Goal: Find specific page/section: Find specific page/section

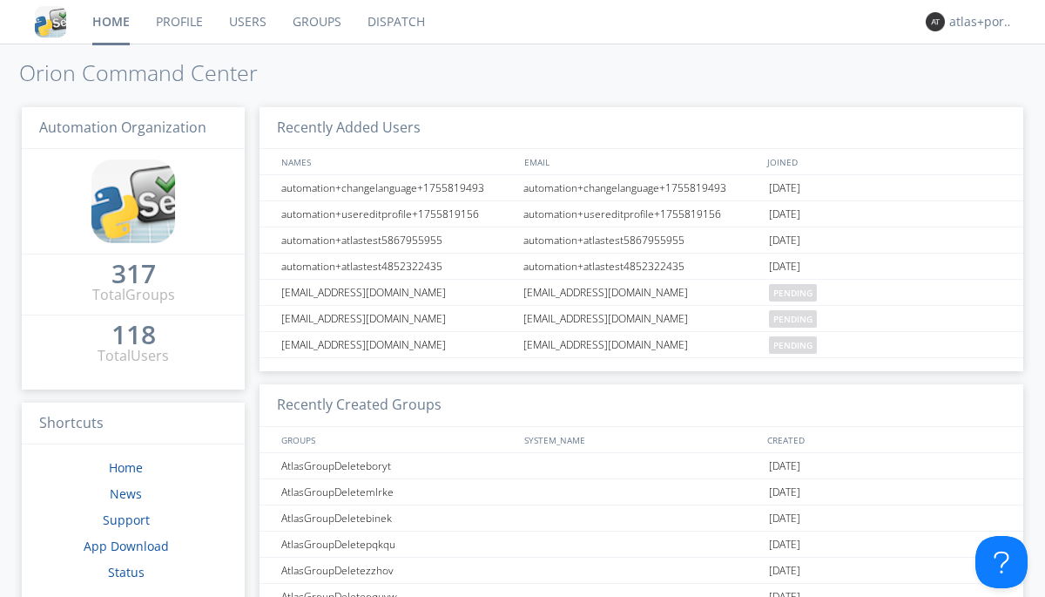
click at [395, 22] on link "Dispatch" at bounding box center [396, 22] width 84 height 44
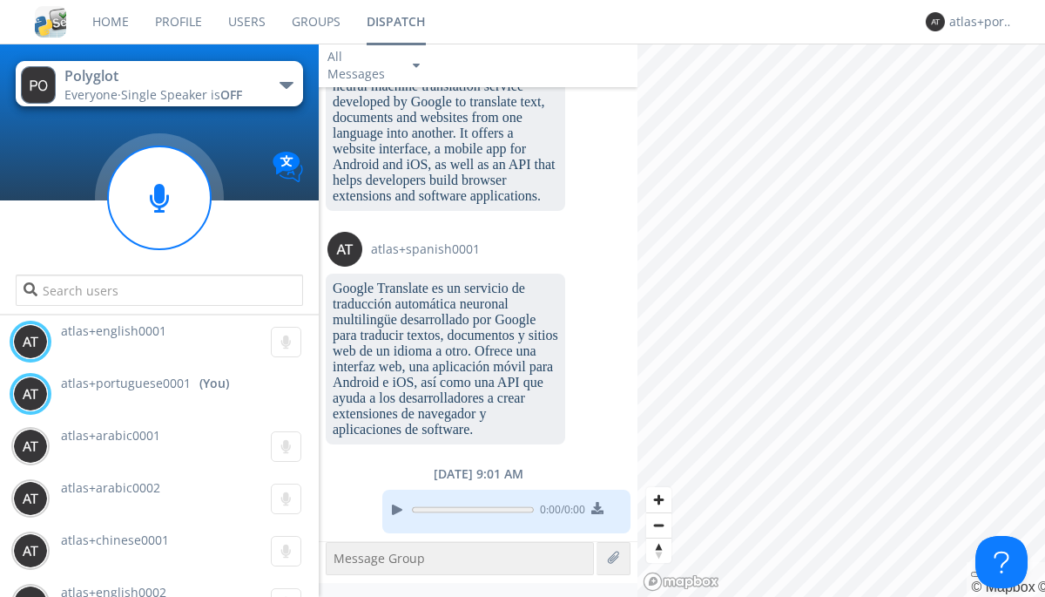
scroll to position [2152, 0]
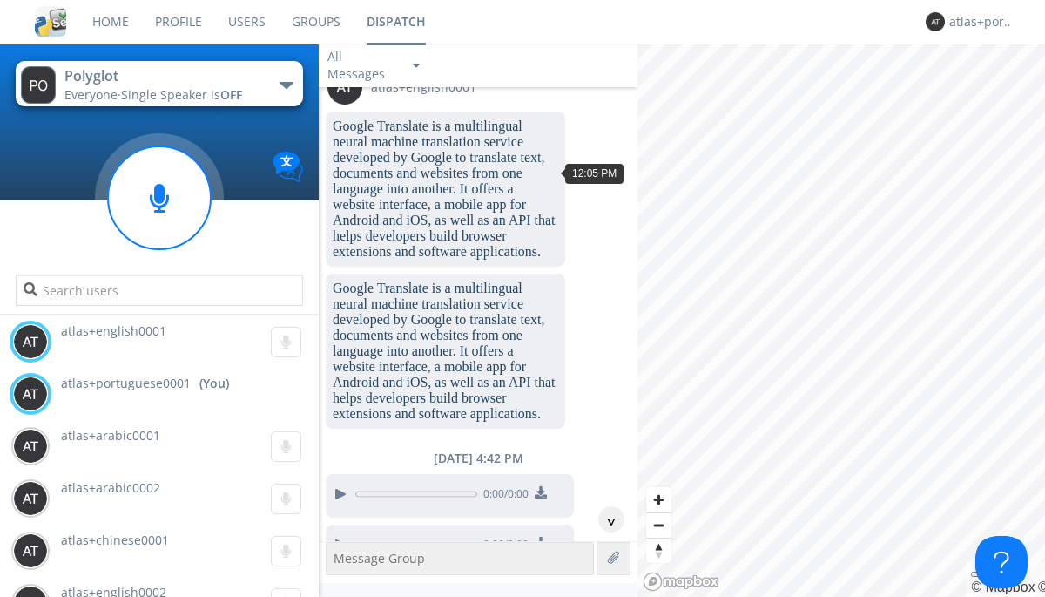
scroll to position [115, 0]
click at [604, 519] on div "^" at bounding box center [611, 519] width 26 height 26
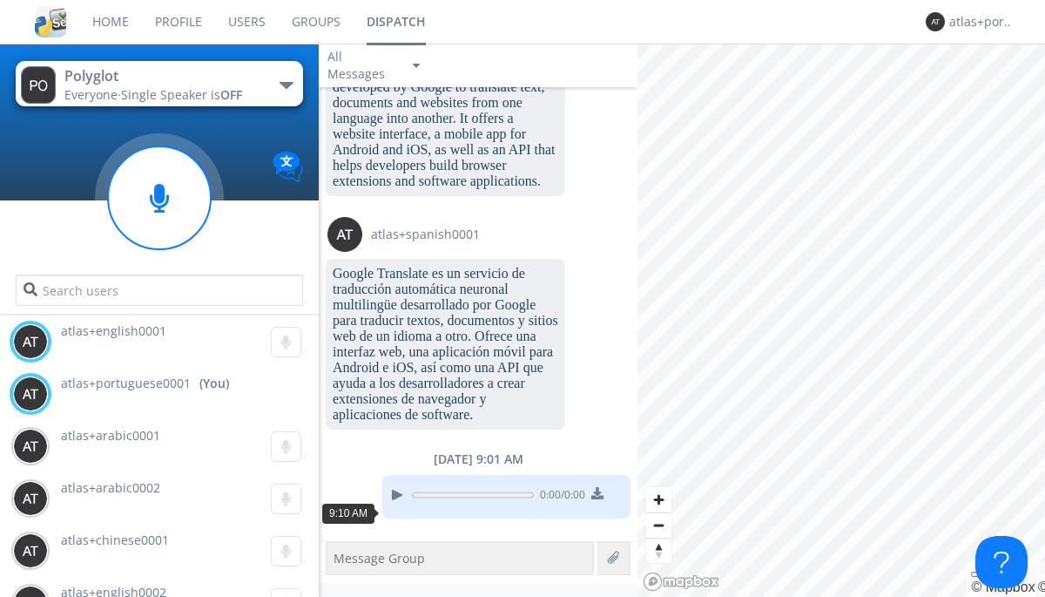
scroll to position [2239, 0]
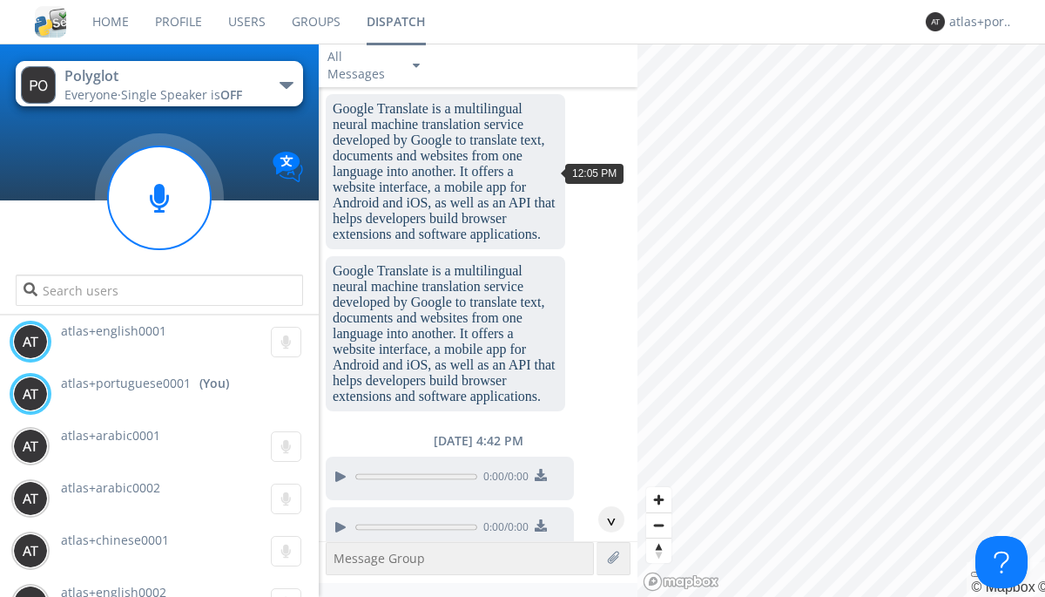
scroll to position [80, 0]
click at [604, 519] on div "^" at bounding box center [611, 519] width 26 height 26
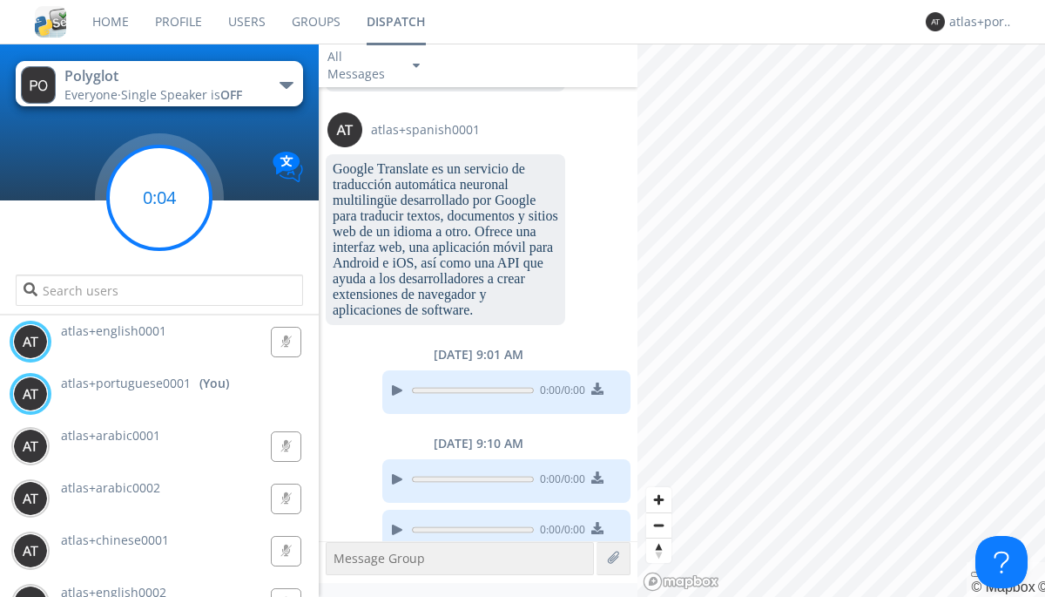
scroll to position [2254, 0]
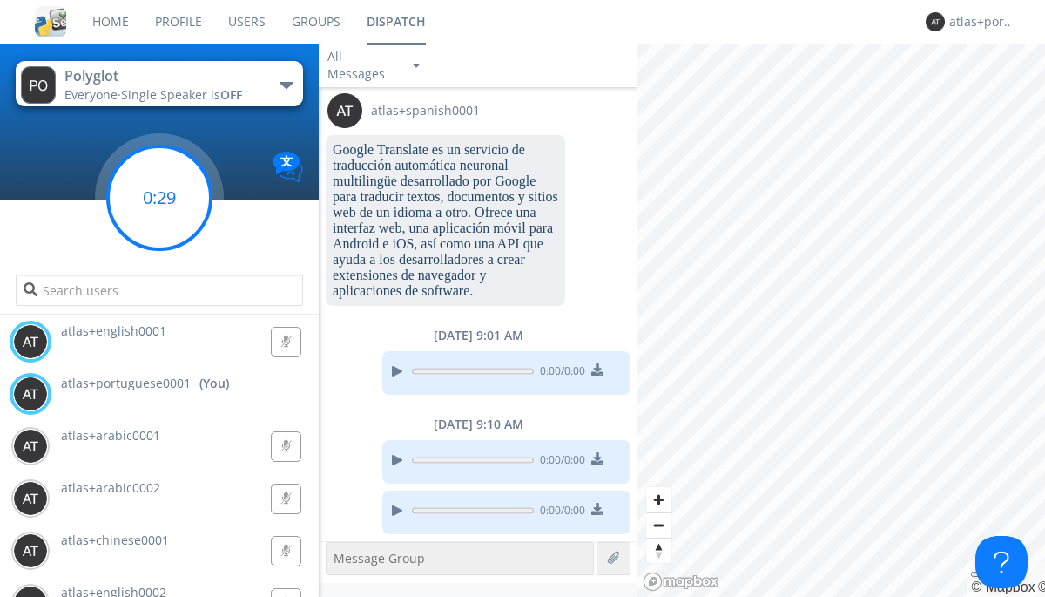
click at [159, 198] on g at bounding box center [159, 197] width 103 height 103
